Goal: Transaction & Acquisition: Register for event/course

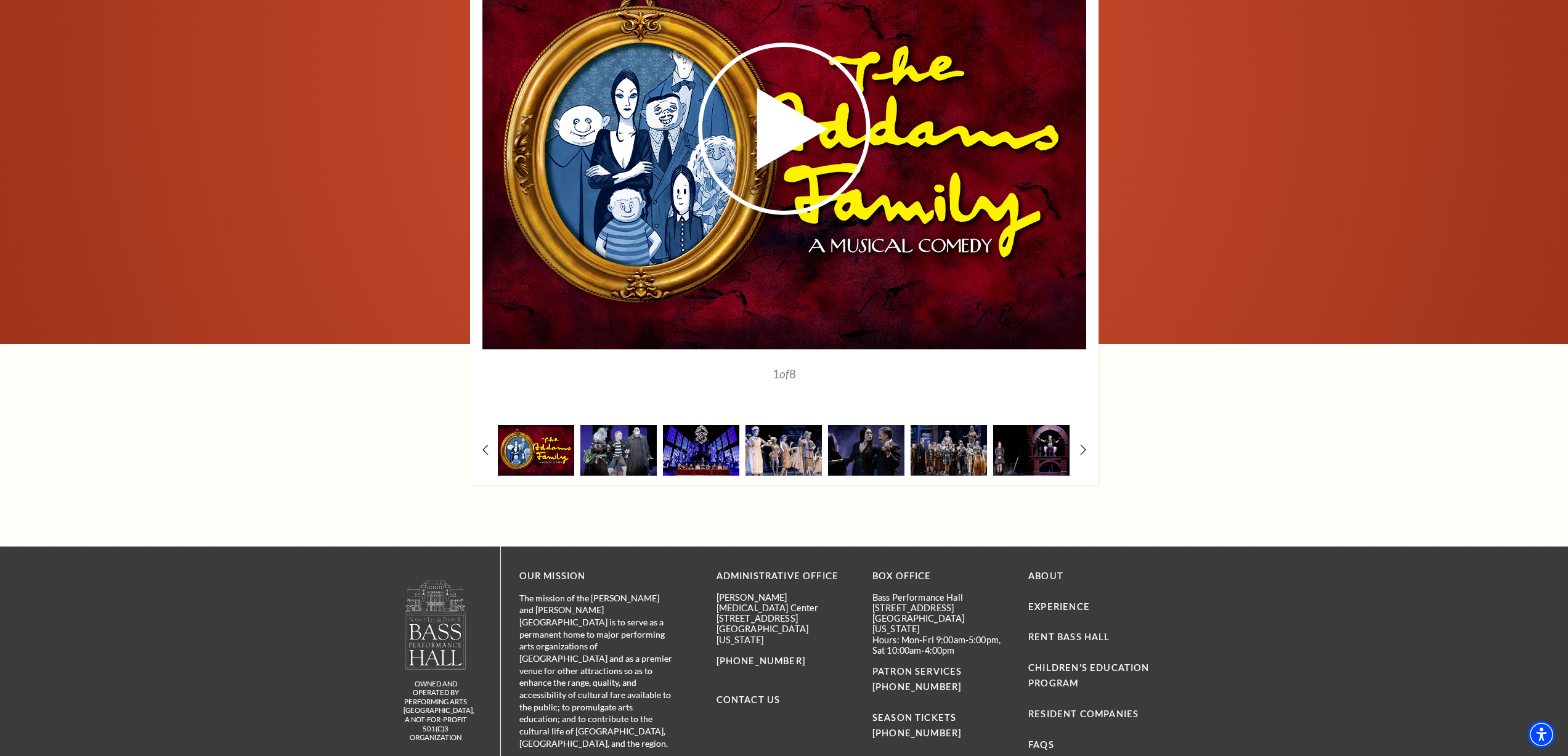
scroll to position [1860, 0]
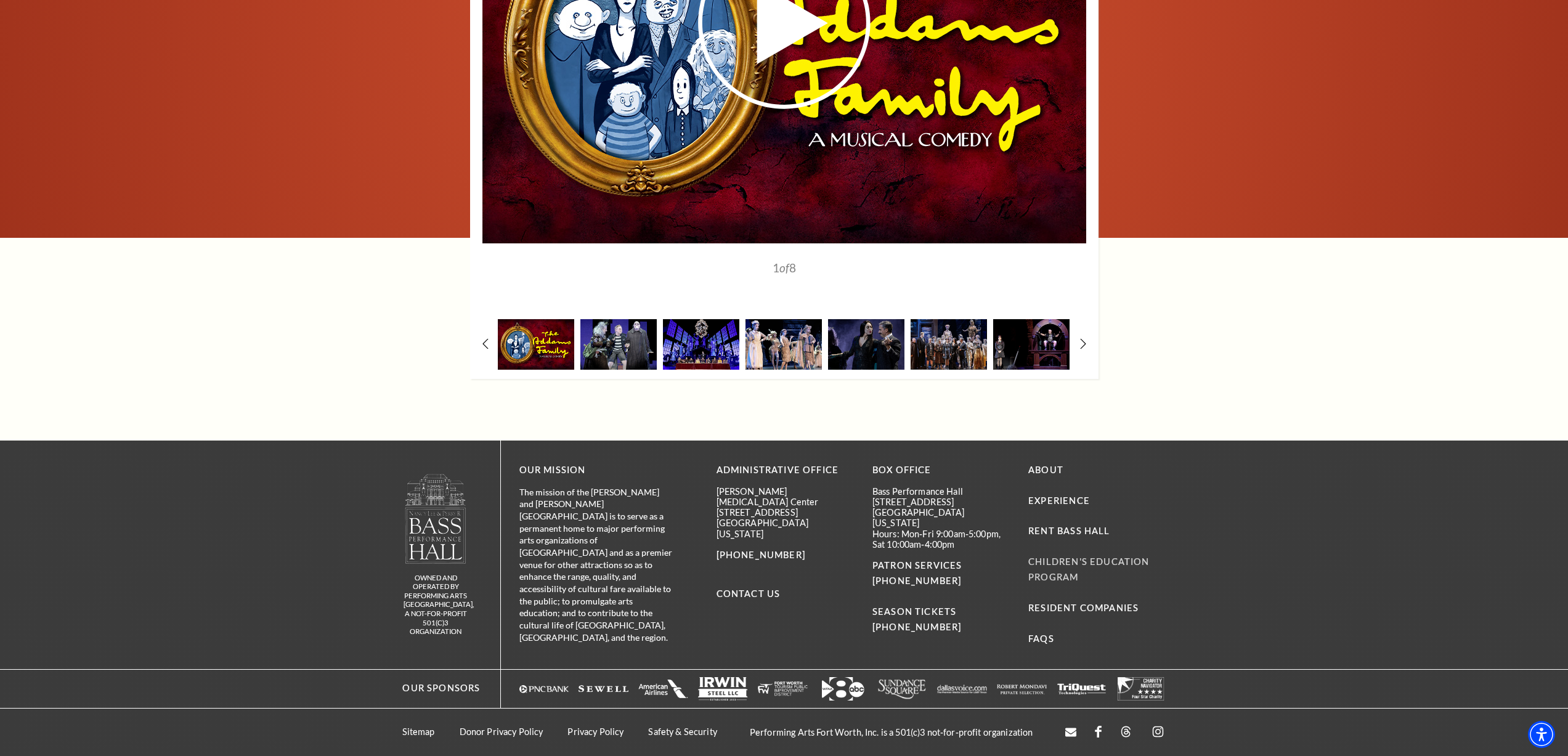
click at [1064, 574] on link "Children's Education Program" at bounding box center [1088, 569] width 120 height 26
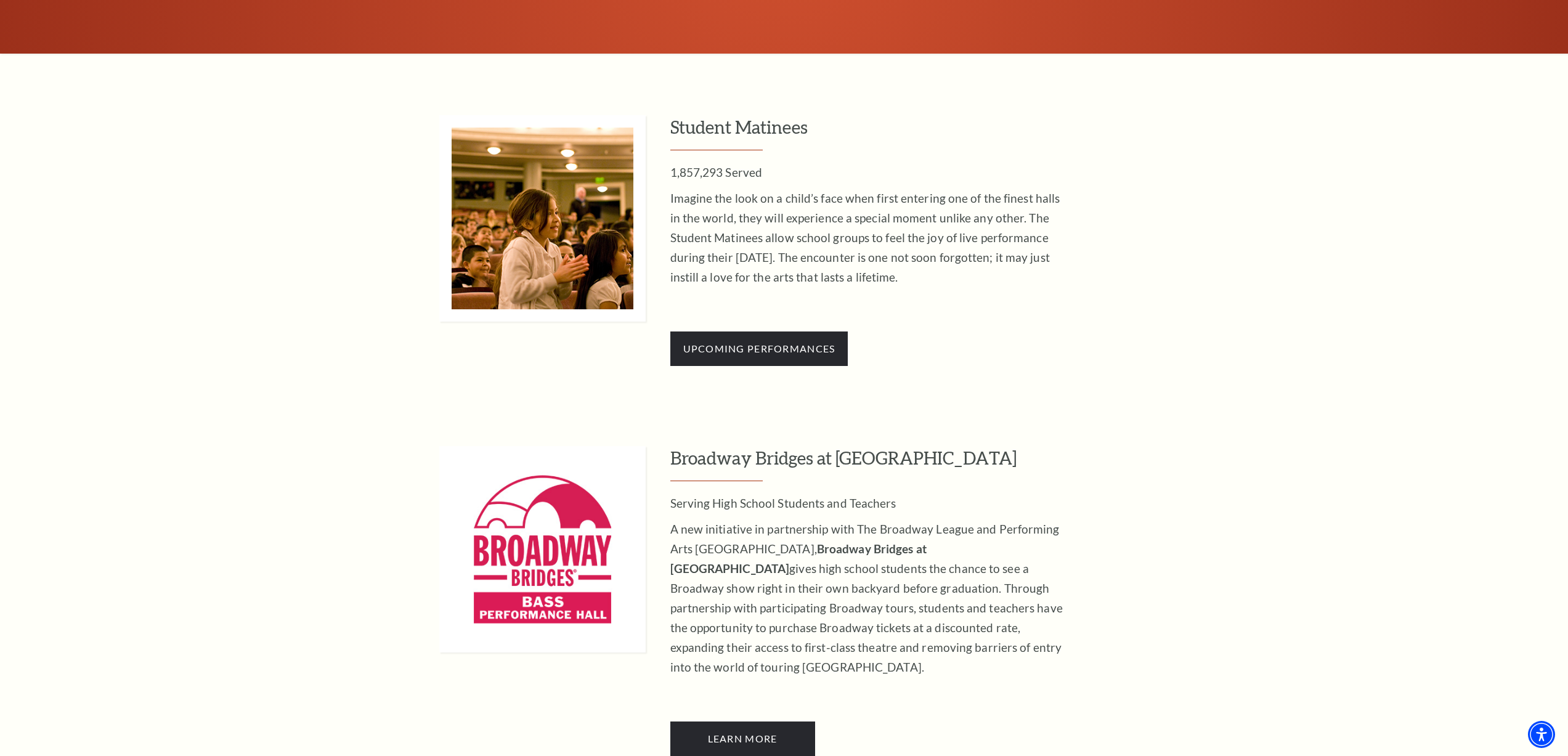
scroll to position [1171, 0]
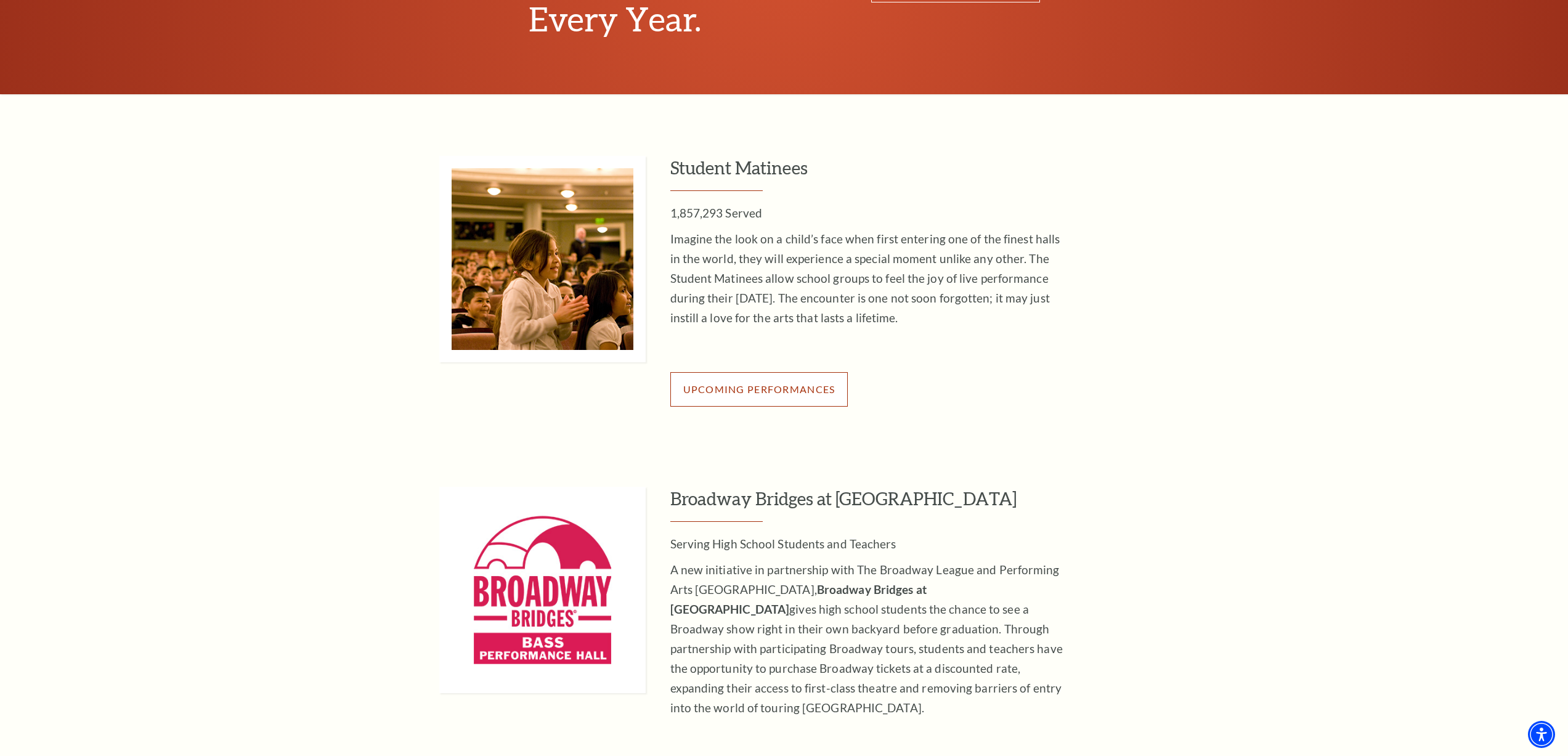
click at [753, 389] on span "Upcoming Performances" at bounding box center [759, 389] width 152 height 12
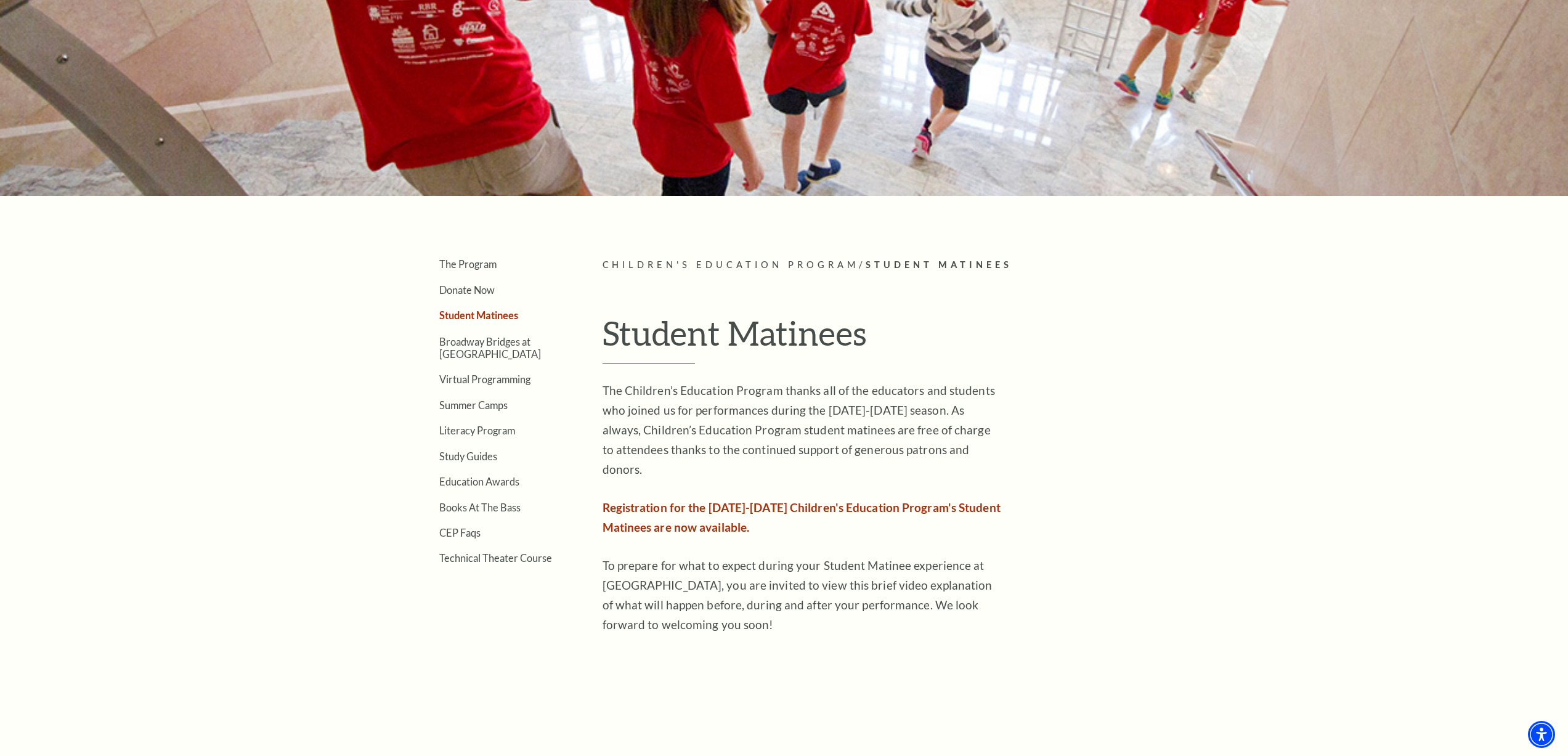
scroll to position [196, 0]
